Goal: Transaction & Acquisition: Purchase product/service

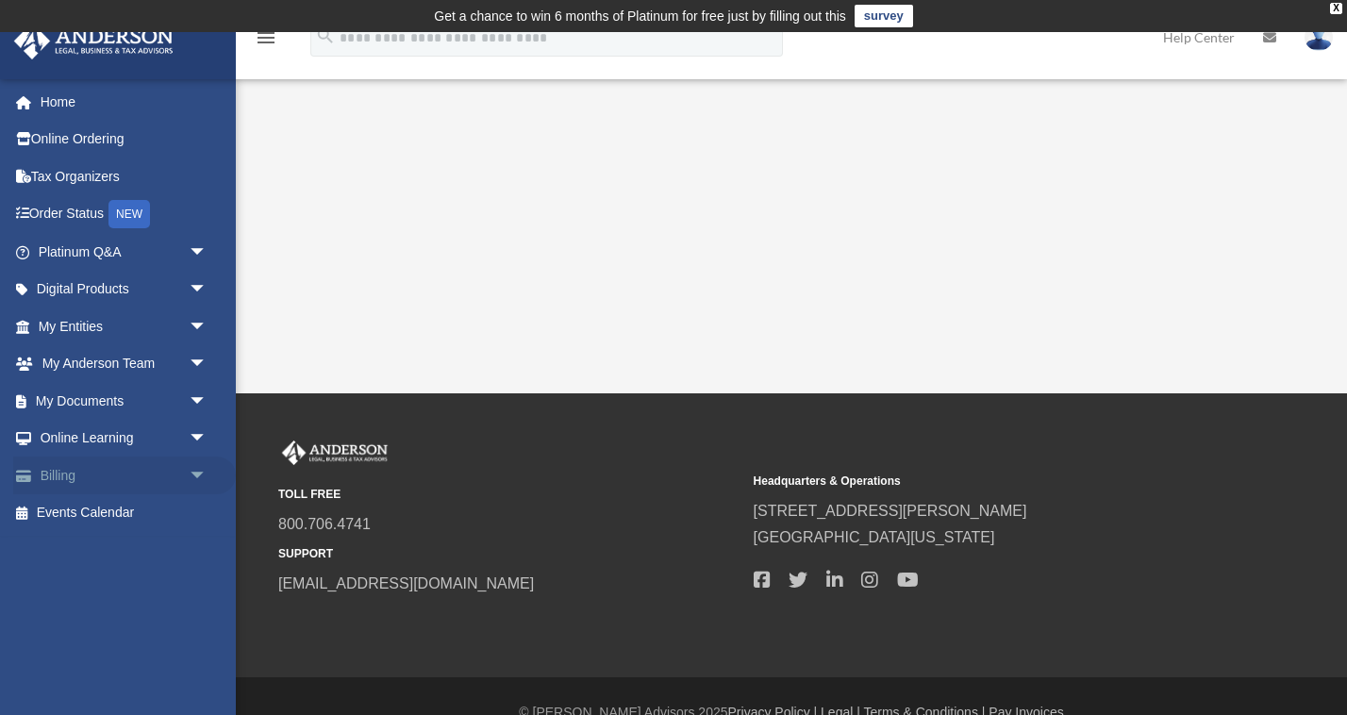
click at [167, 464] on link "Billing arrow_drop_down" at bounding box center [124, 475] width 223 height 38
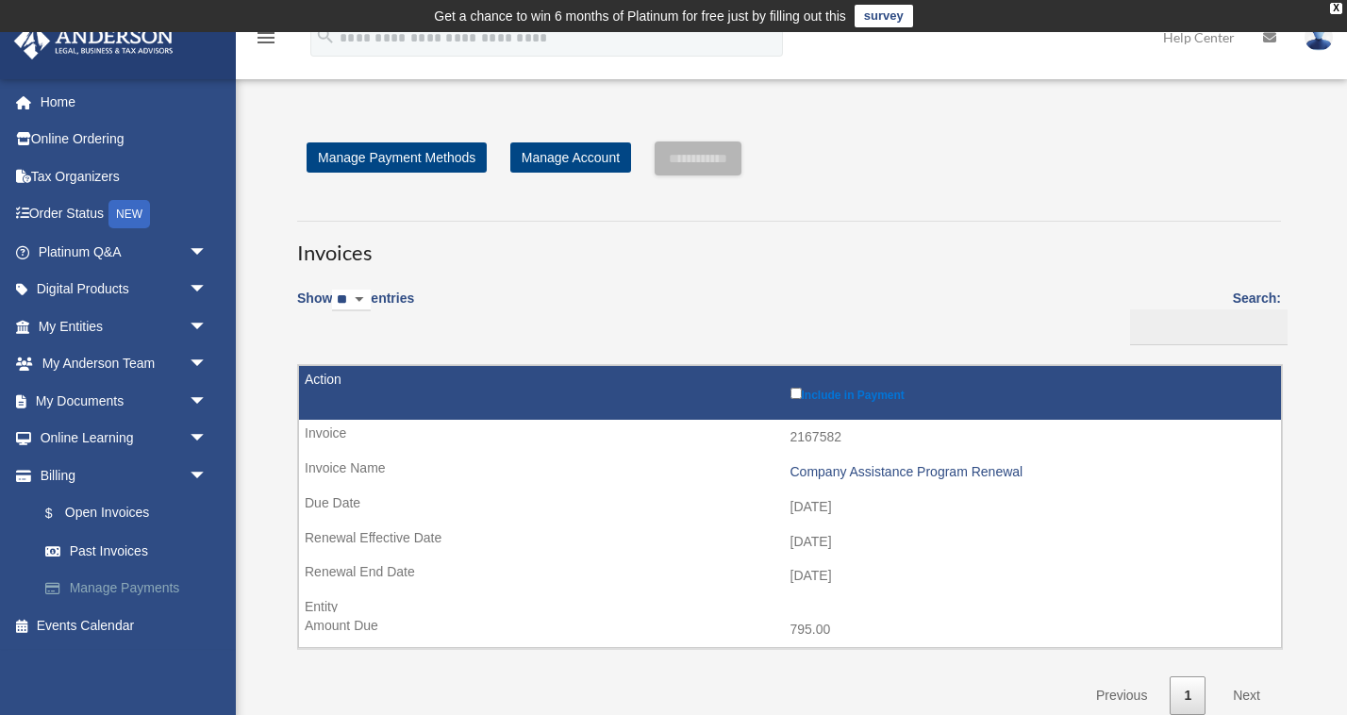
click at [104, 579] on link "Manage Payments" at bounding box center [130, 589] width 209 height 38
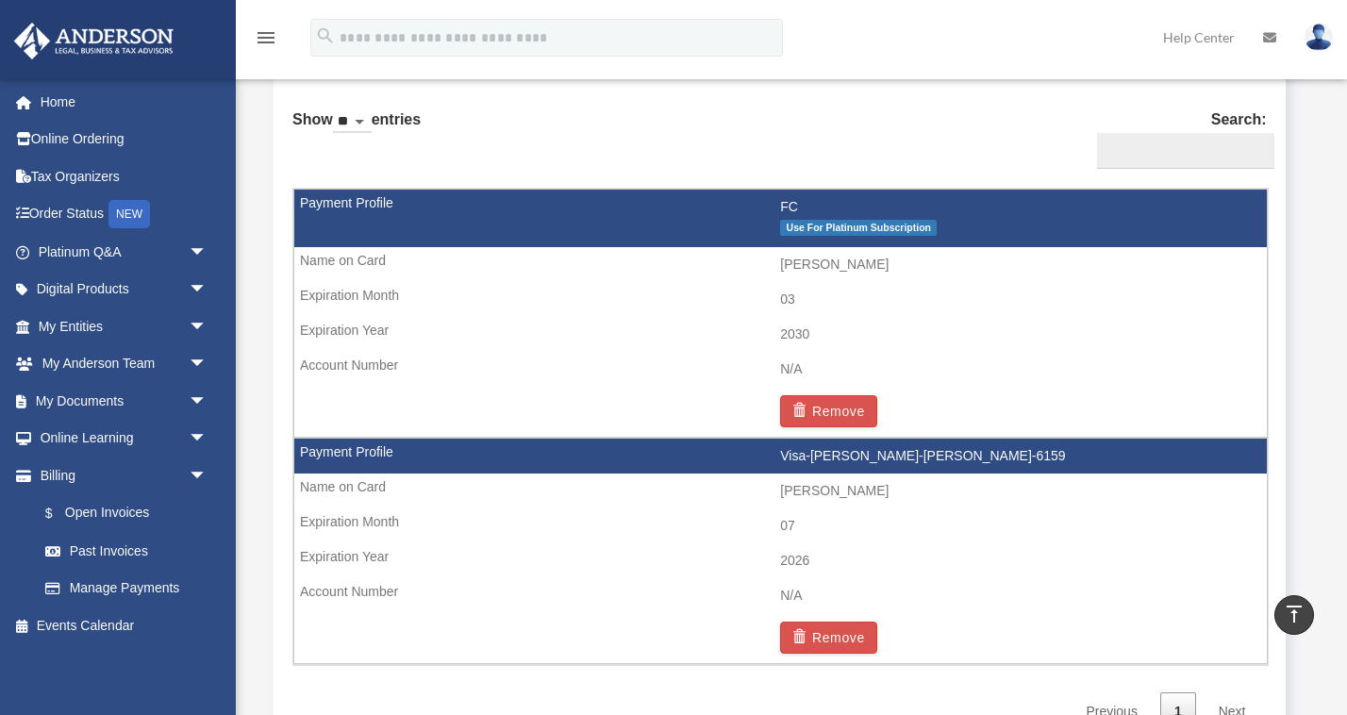
scroll to position [1193, 0]
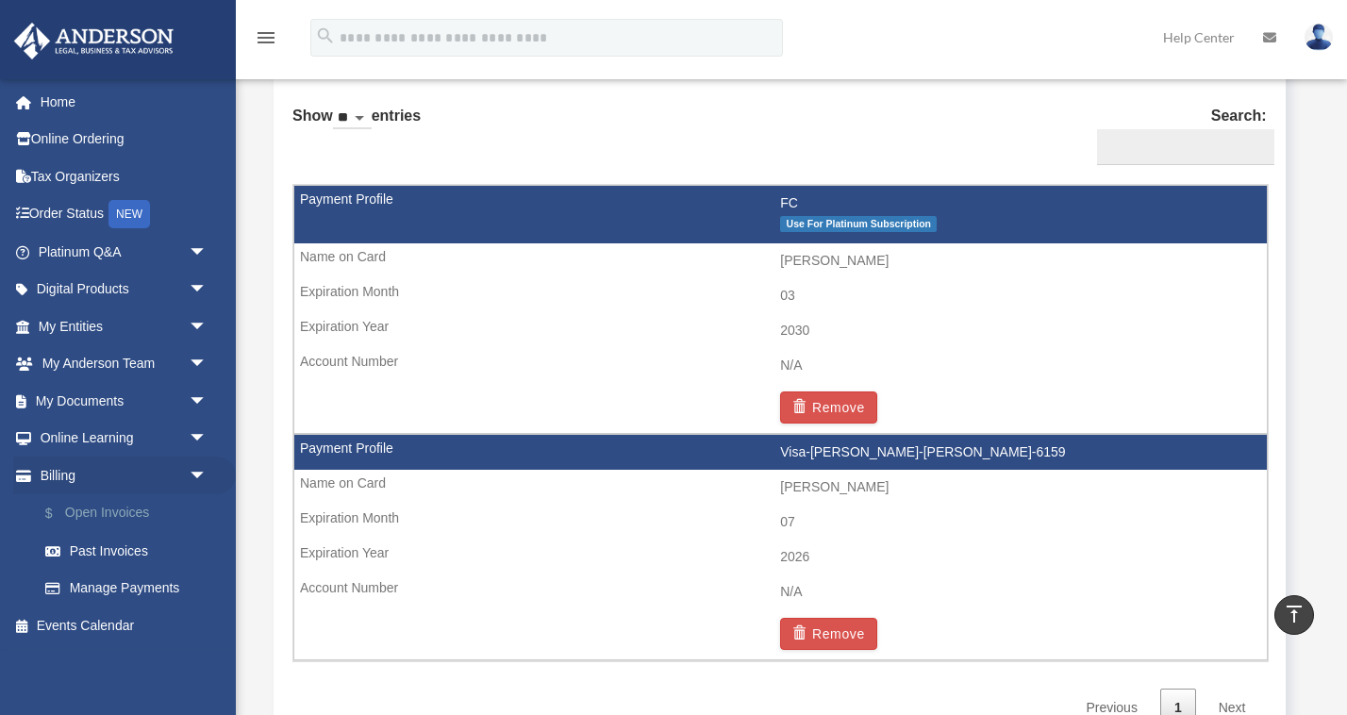
click at [105, 503] on link "$ Open Invoices" at bounding box center [130, 513] width 209 height 39
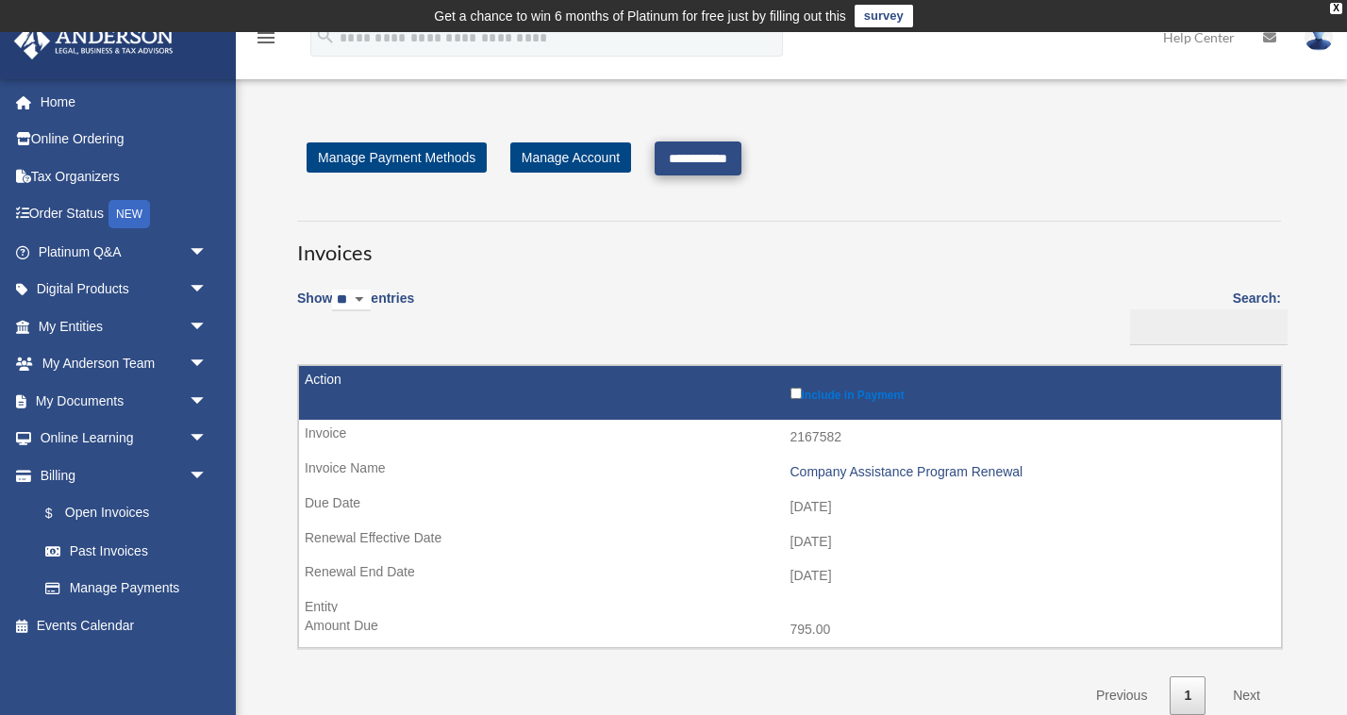
click at [720, 156] on input "**********" at bounding box center [698, 158] width 87 height 34
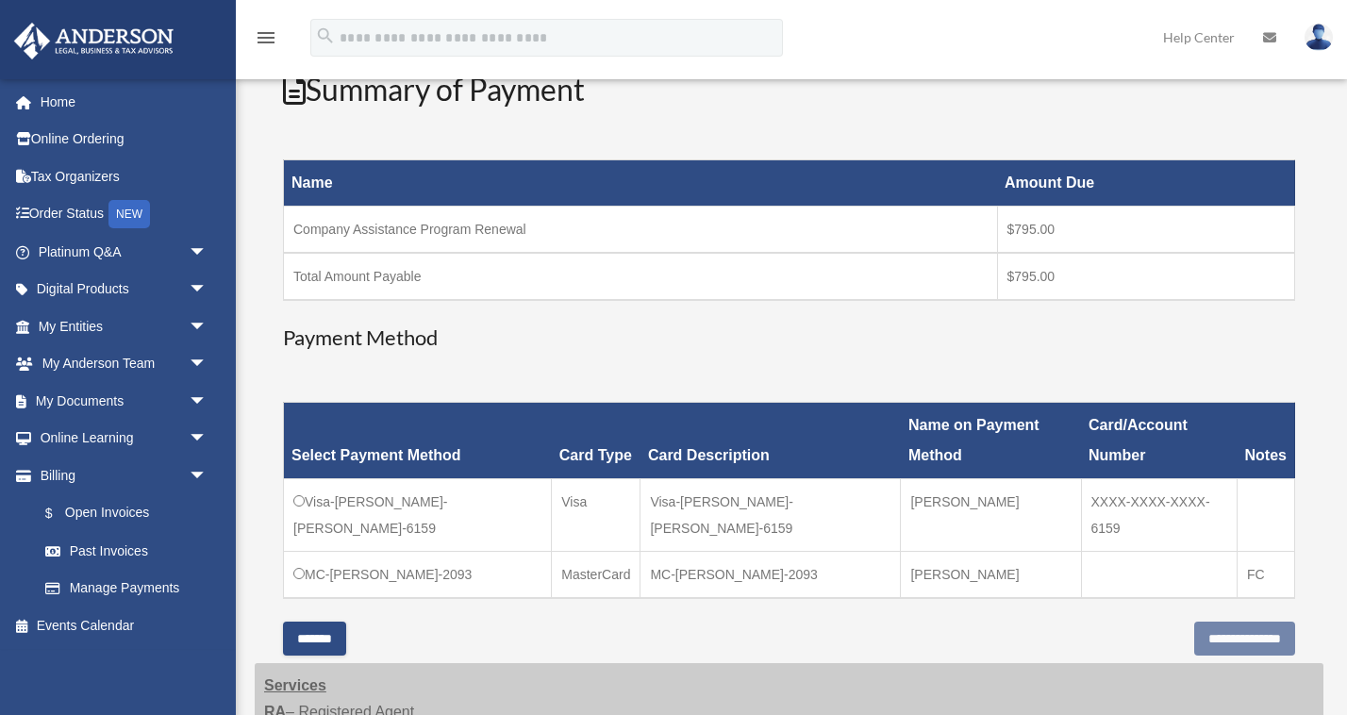
scroll to position [273, 0]
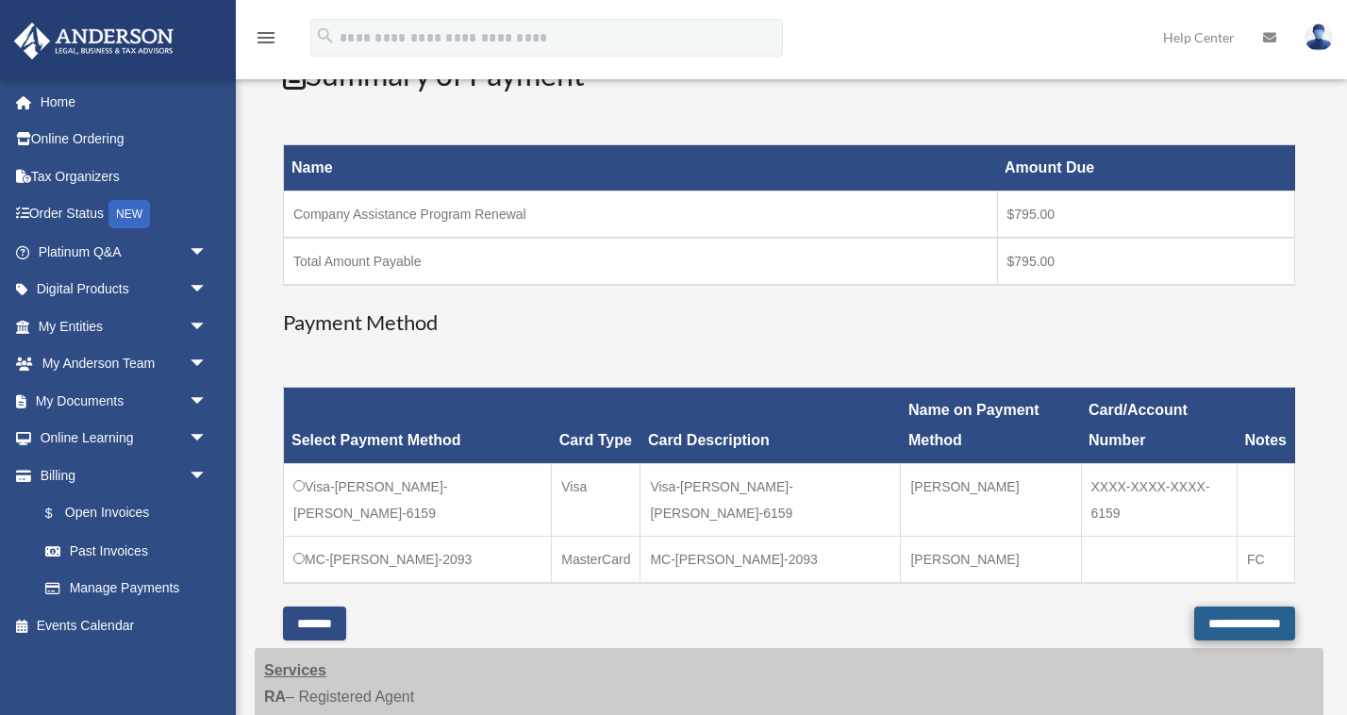
click at [1210, 606] on input "**********" at bounding box center [1244, 623] width 101 height 34
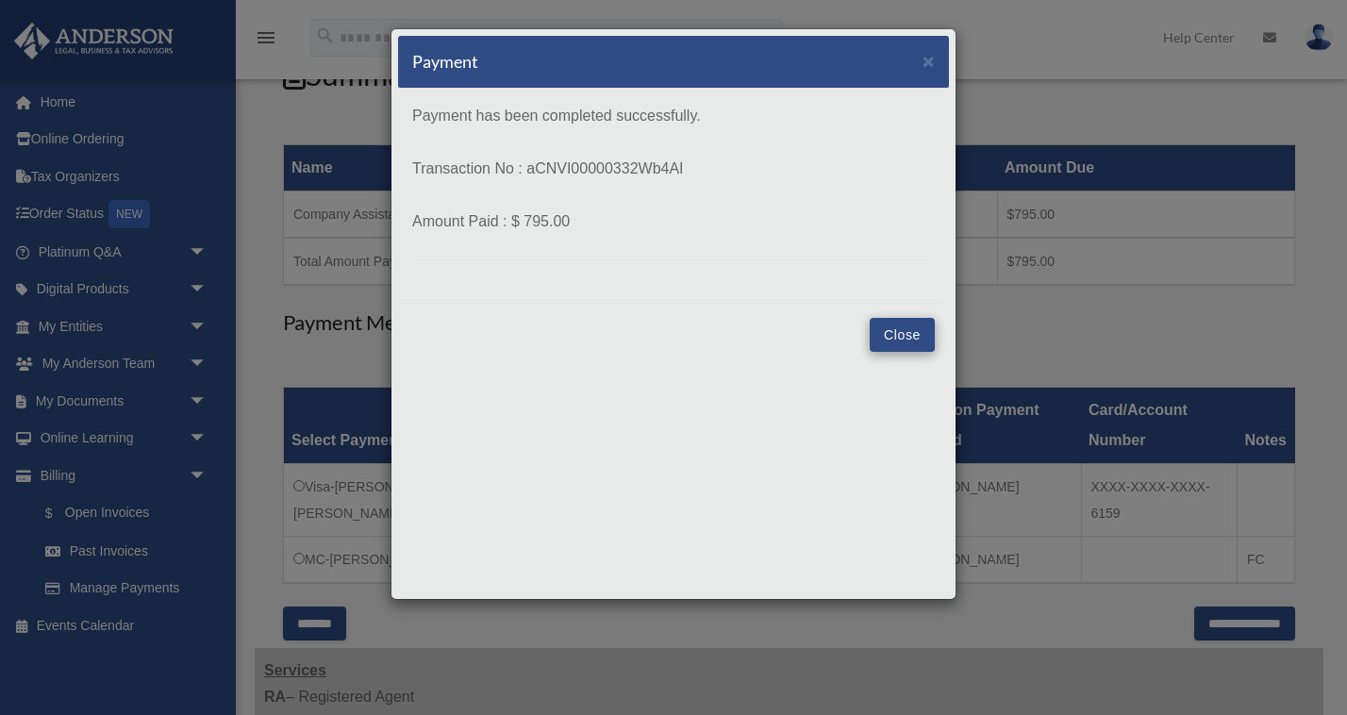
click at [898, 331] on button "Close" at bounding box center [902, 335] width 65 height 34
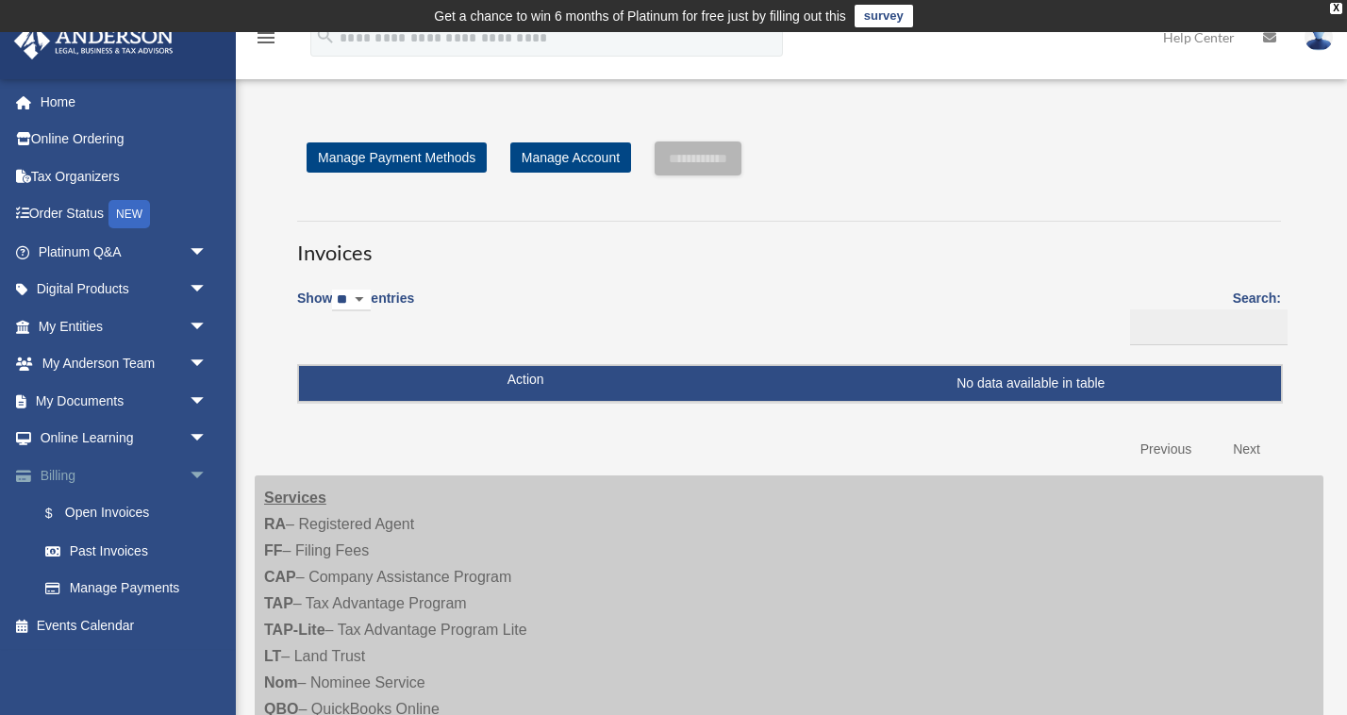
click at [75, 470] on link "Billing arrow_drop_down" at bounding box center [124, 475] width 223 height 38
click at [1314, 43] on img at bounding box center [1318, 37] width 28 height 27
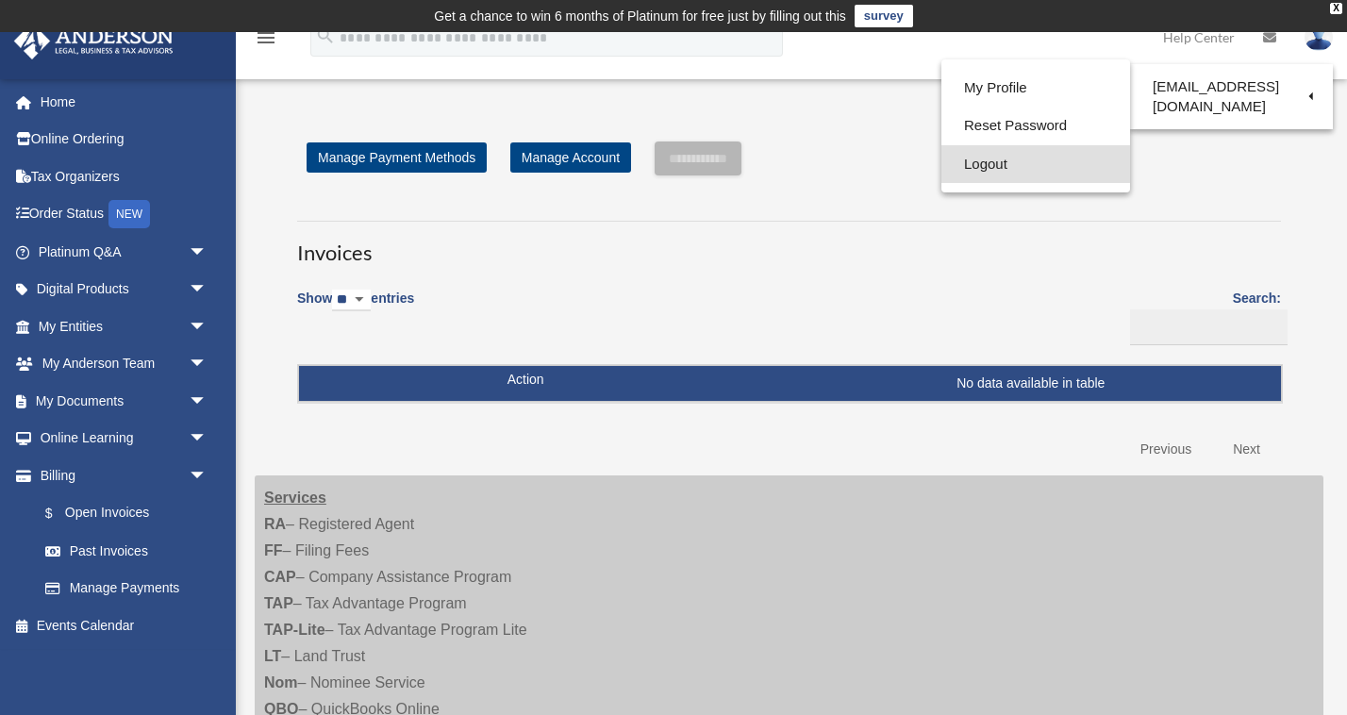
click at [992, 161] on link "Logout" at bounding box center [1035, 164] width 189 height 39
